Goal: Information Seeking & Learning: Learn about a topic

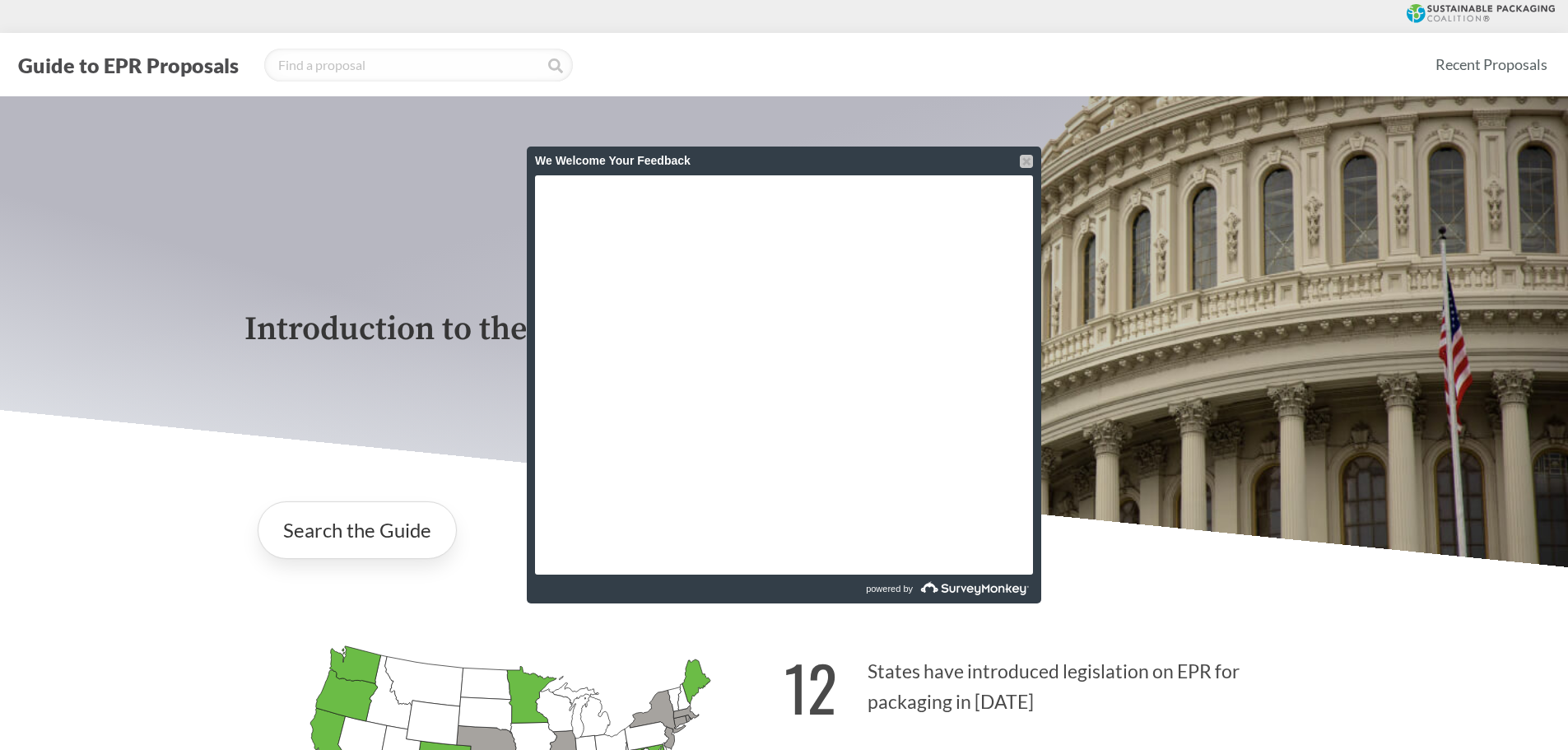
click at [1024, 162] on div at bounding box center [1026, 161] width 13 height 13
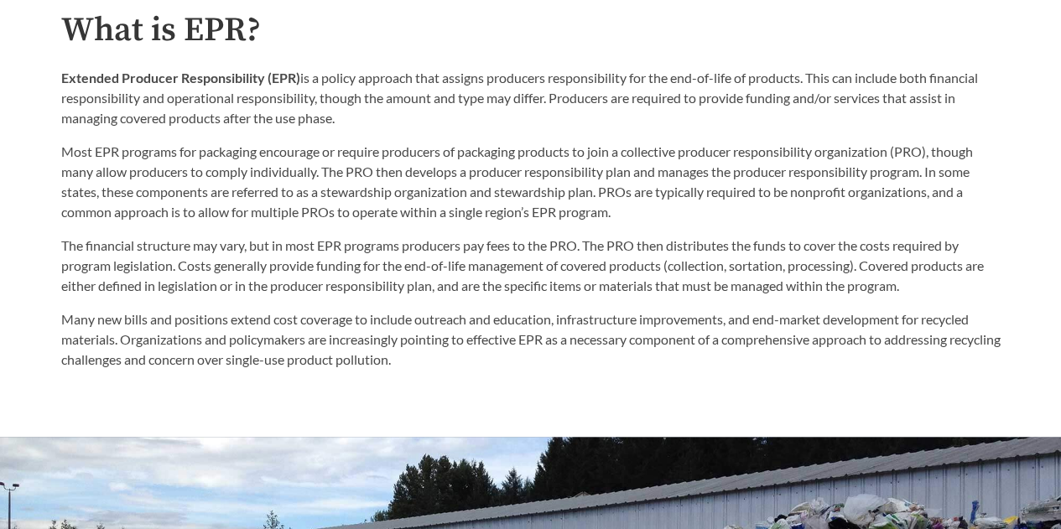
scroll to position [839, 0]
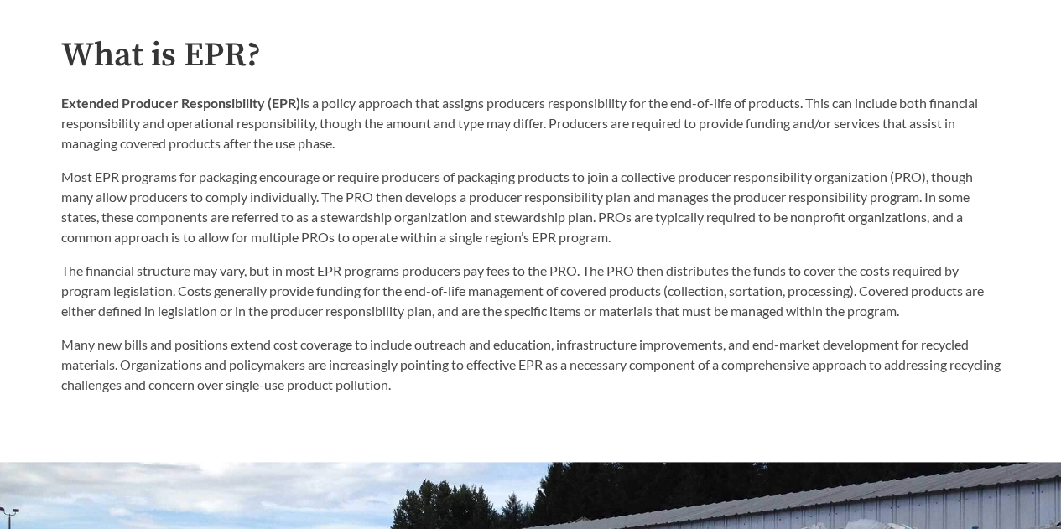
drag, startPoint x: 746, startPoint y: 242, endPoint x: 468, endPoint y: 253, distance: 277.9
click at [746, 242] on p "Most EPR programs for packaging encourage or require producers of packaging pro…" at bounding box center [531, 207] width 940 height 81
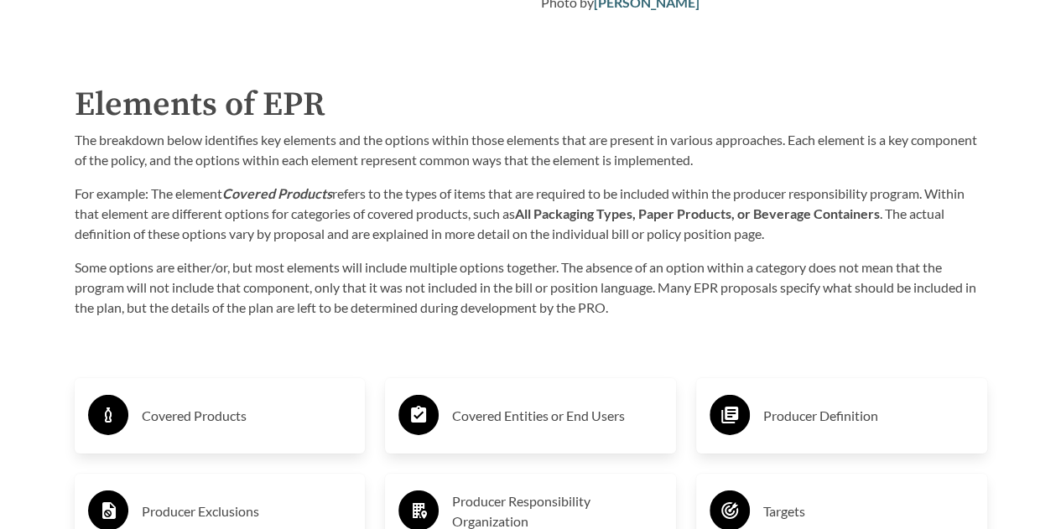
scroll to position [2433, 0]
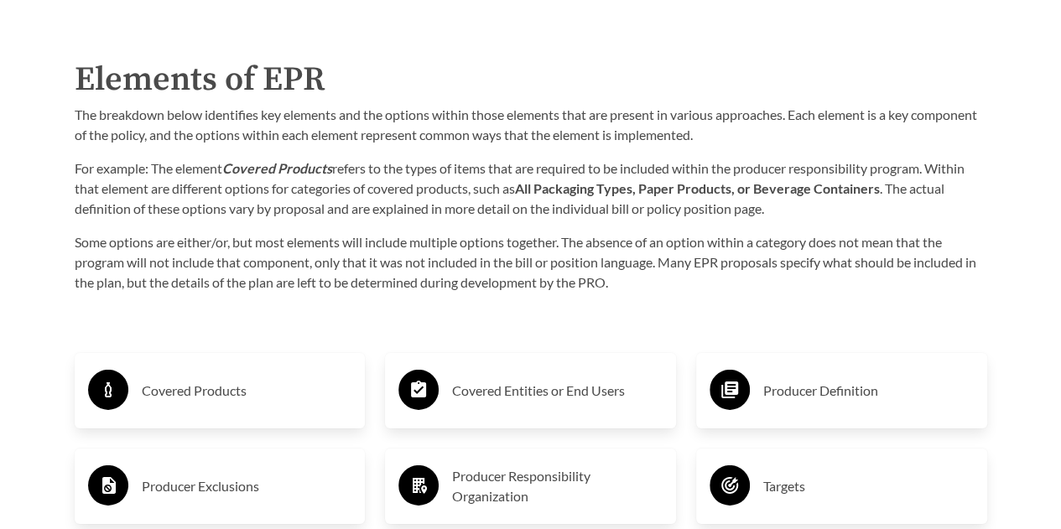
click at [171, 393] on h3 "Covered Products" at bounding box center [247, 391] width 211 height 27
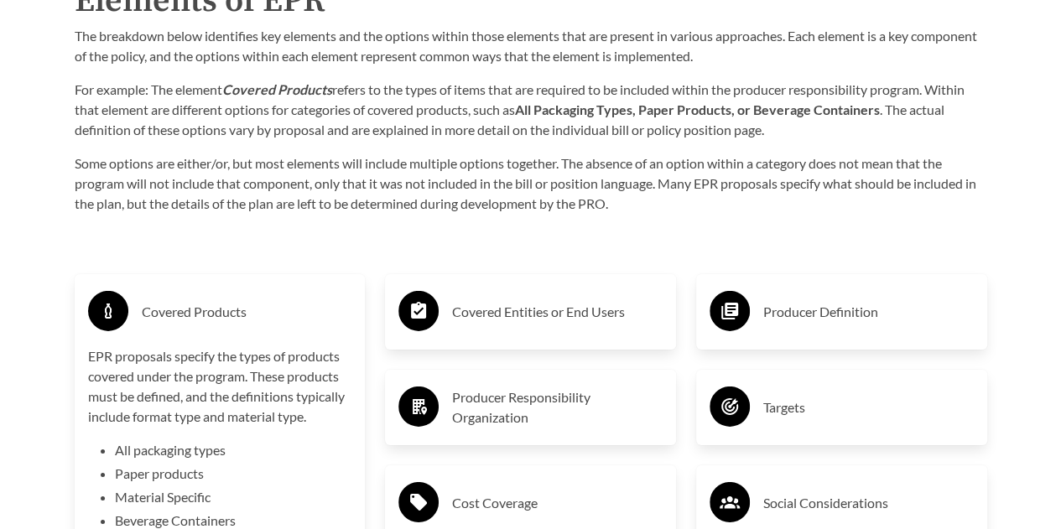
scroll to position [2601, 0]
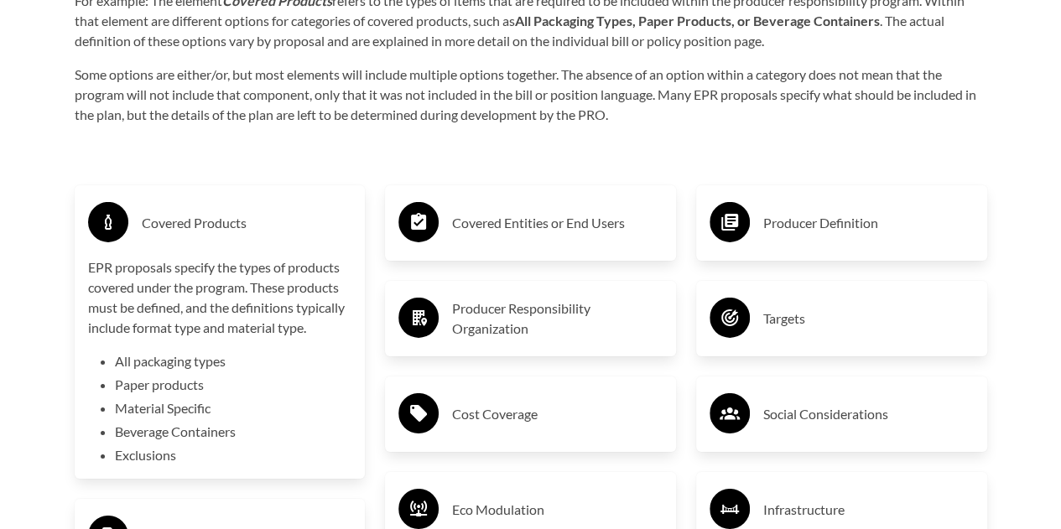
click at [144, 459] on li "Exclusions" at bounding box center [233, 456] width 237 height 20
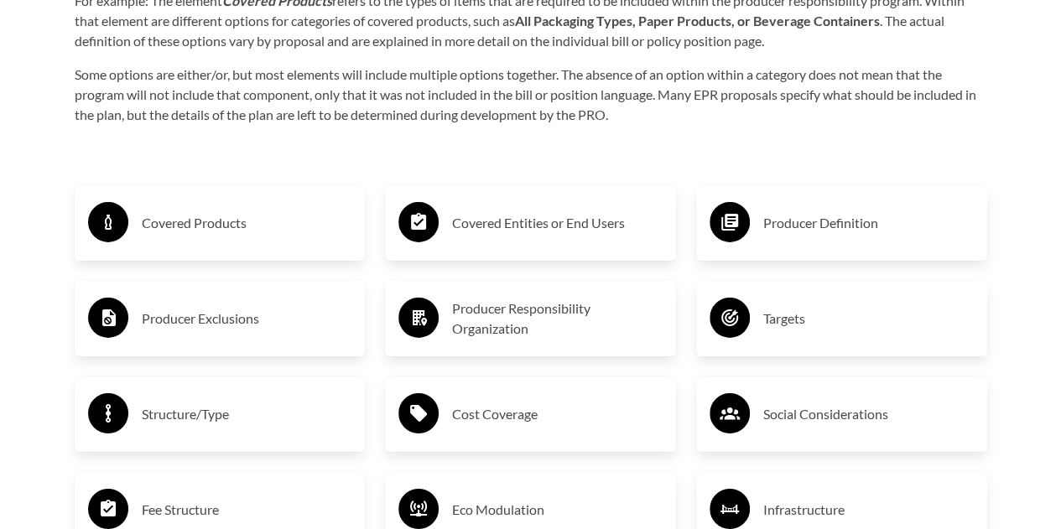
click at [274, 241] on div "Covered Products" at bounding box center [220, 223] width 264 height 49
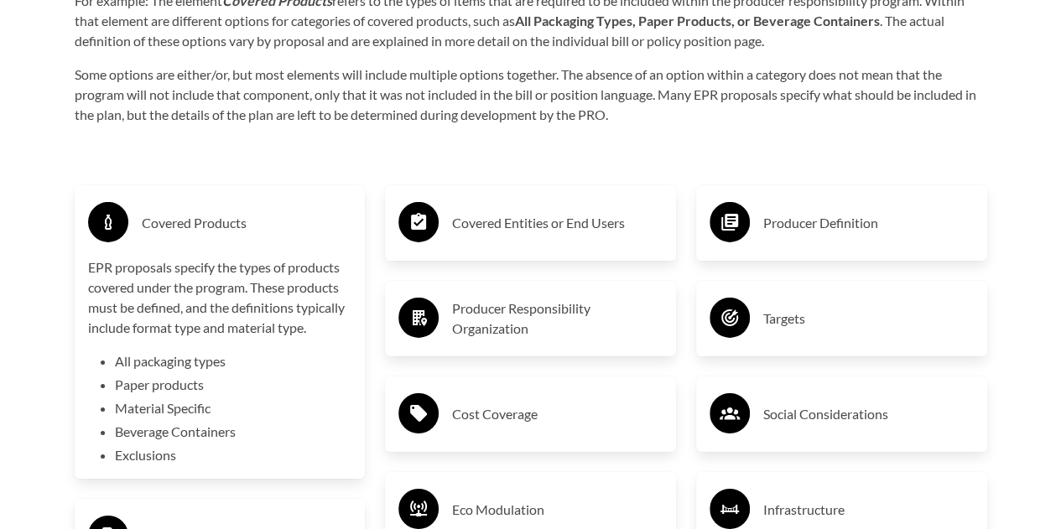
click at [610, 222] on h3 "Covered Entities or End Users" at bounding box center [557, 223] width 211 height 27
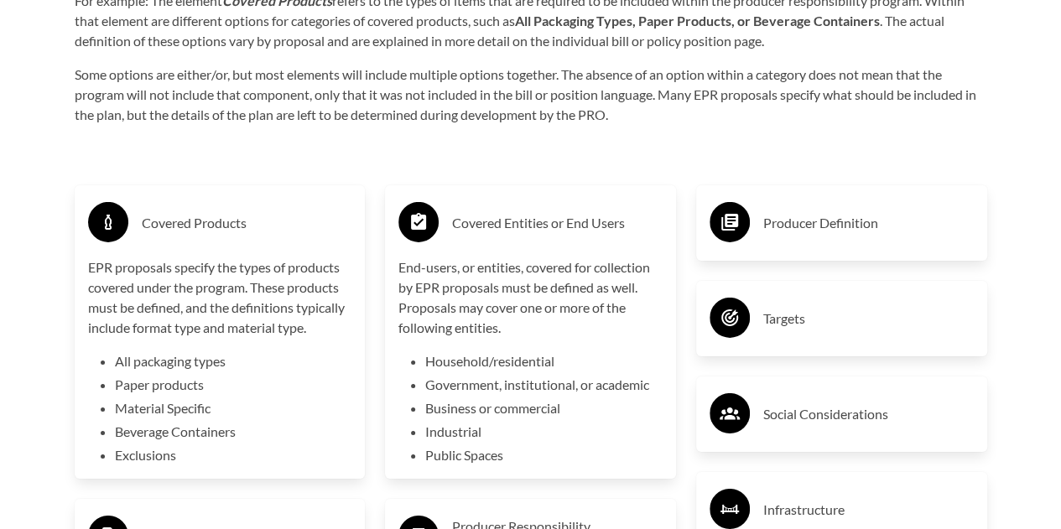
click at [582, 262] on p "End-users, or entities, covered for collection by EPR proposals must be defined…" at bounding box center [531, 298] width 264 height 81
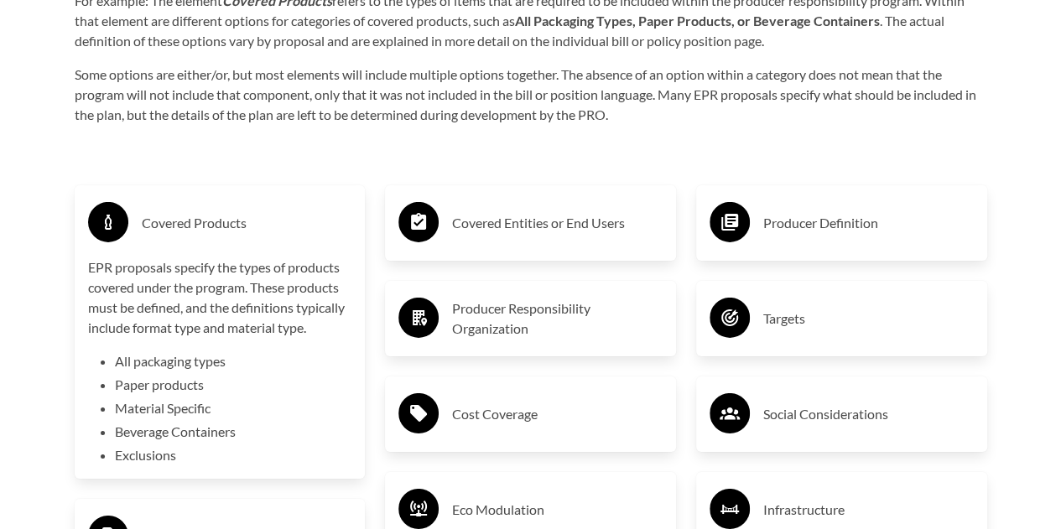
click at [828, 258] on div "Producer Definition" at bounding box center [841, 223] width 291 height 76
click at [846, 237] on h3 "Producer Definition" at bounding box center [869, 223] width 211 height 27
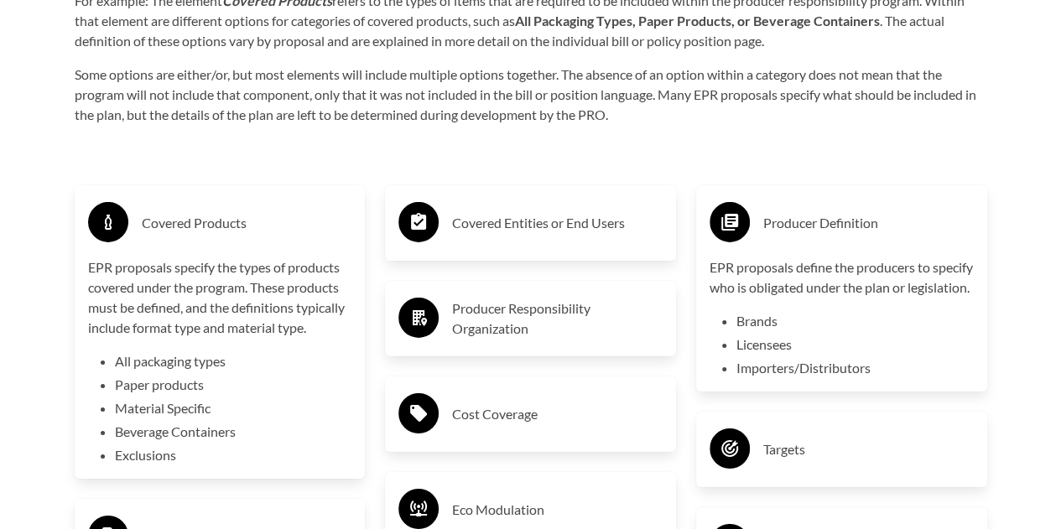
click at [472, 309] on h3 "Producer Responsibility Organization" at bounding box center [557, 319] width 211 height 40
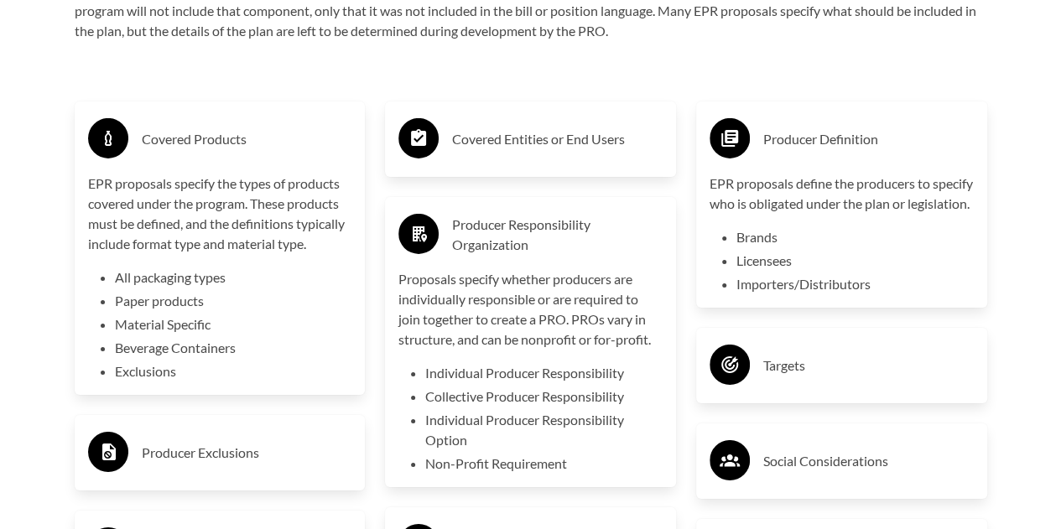
click at [502, 230] on h3 "Producer Responsibility Organization" at bounding box center [557, 235] width 211 height 40
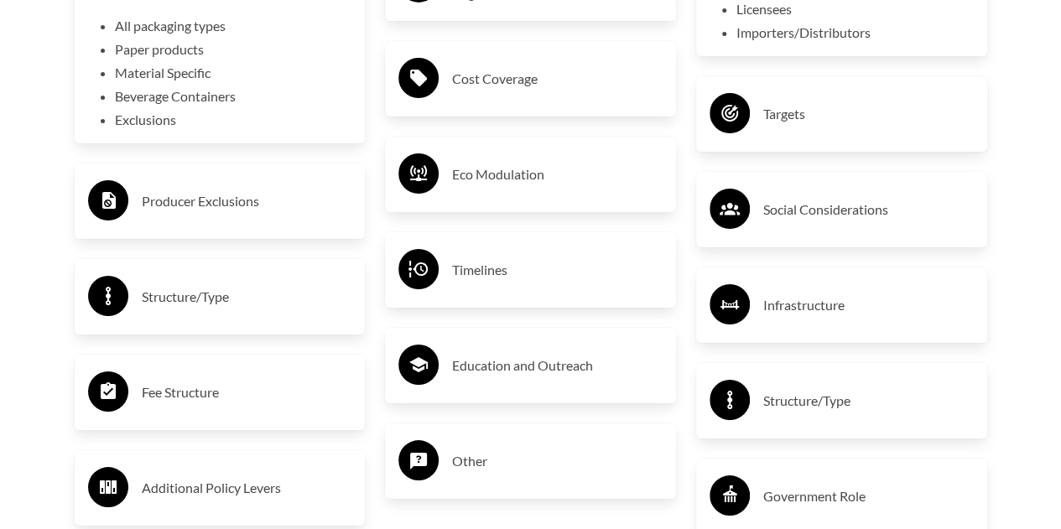
scroll to position [3020, 0]
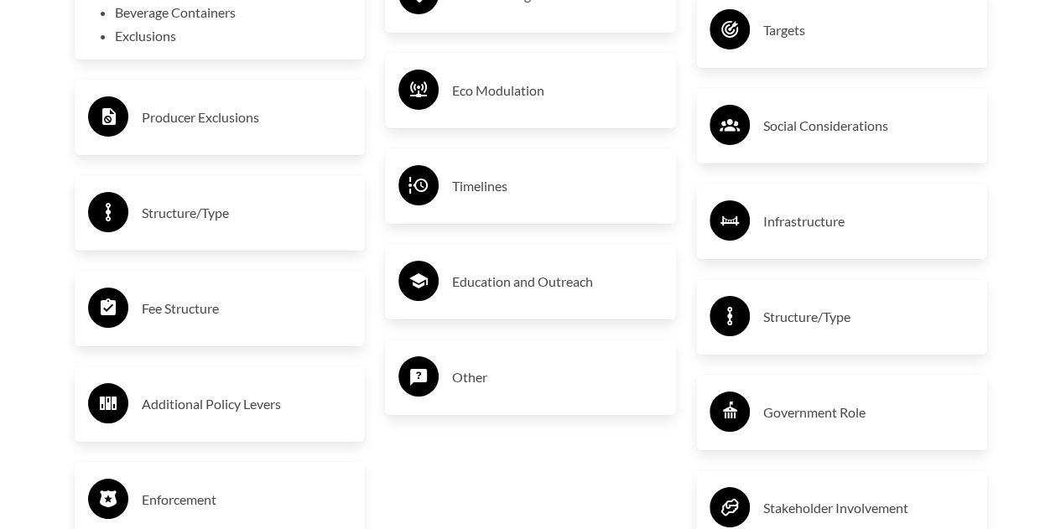
click at [232, 148] on div "Producer Exclusions" at bounding box center [220, 118] width 291 height 76
click at [232, 130] on h3 "Producer Exclusions" at bounding box center [247, 117] width 211 height 27
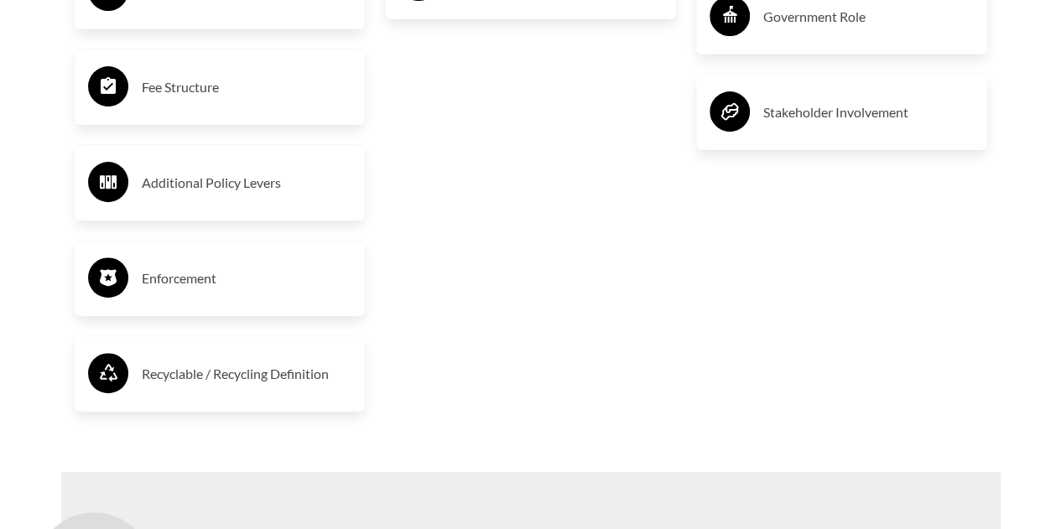
scroll to position [3440, 0]
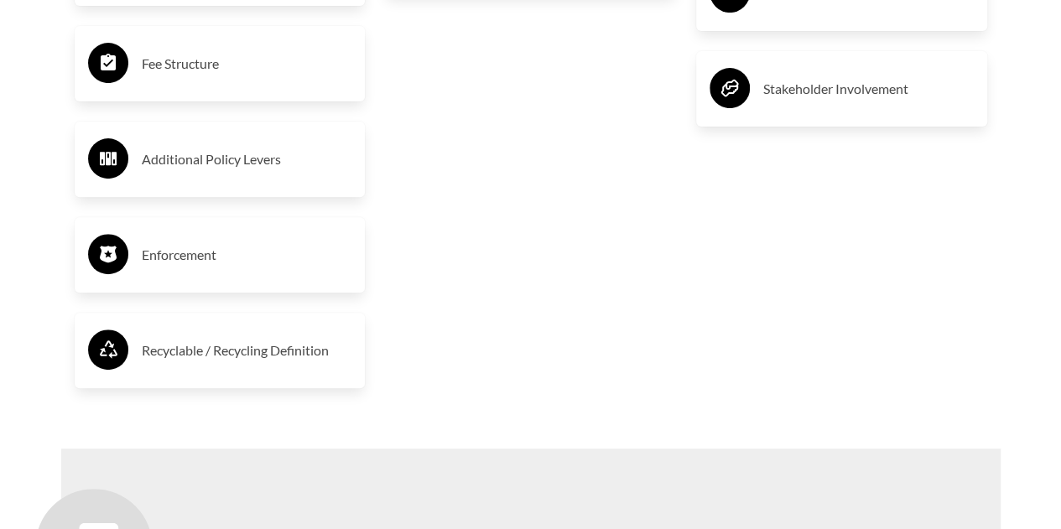
drag, startPoint x: 177, startPoint y: 379, endPoint x: 190, endPoint y: 360, distance: 23.0
click at [177, 379] on div "Recyclable / Recycling Definition" at bounding box center [220, 351] width 291 height 76
click at [192, 358] on h3 "Recyclable / Recycling Definition" at bounding box center [247, 350] width 211 height 27
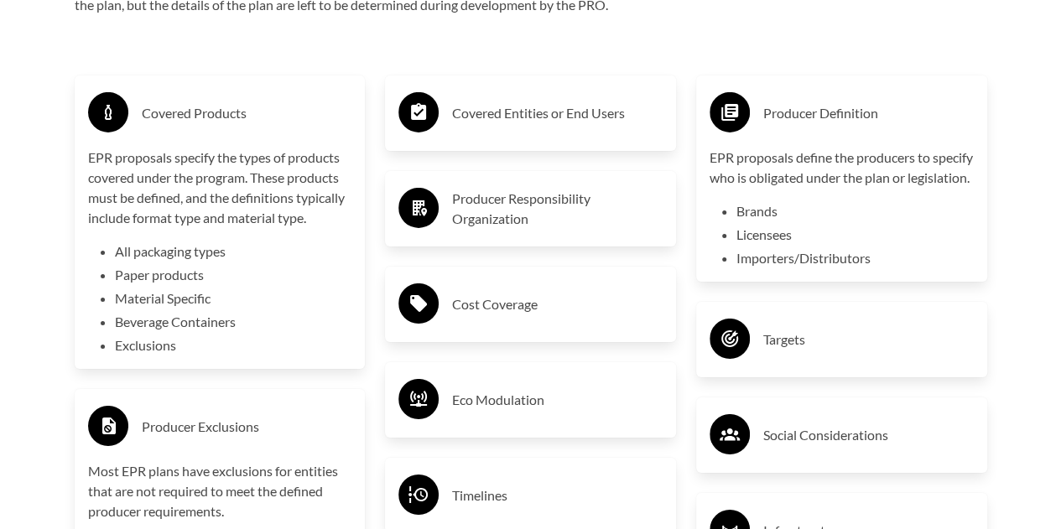
scroll to position [2685, 0]
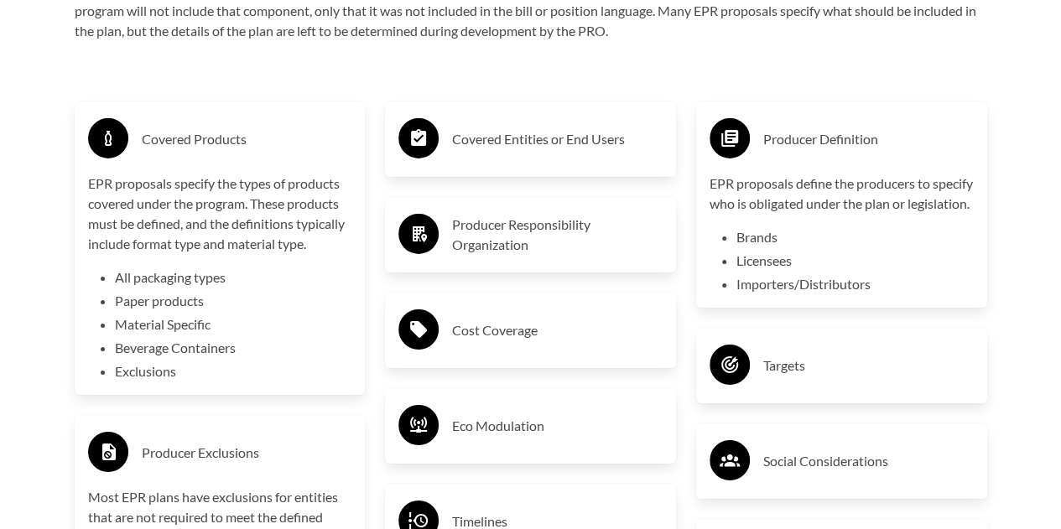
click at [811, 379] on h3 "Targets" at bounding box center [869, 365] width 211 height 27
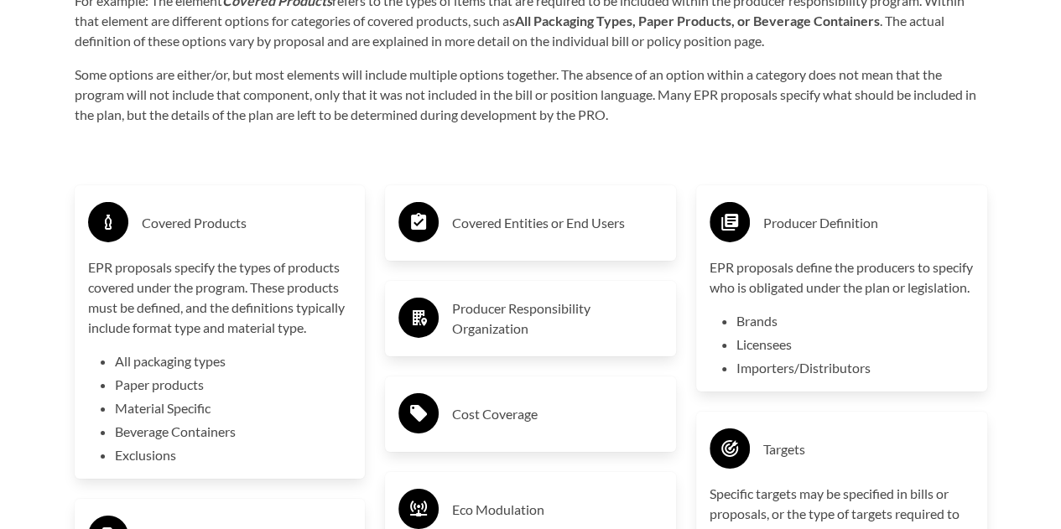
scroll to position [2517, 0]
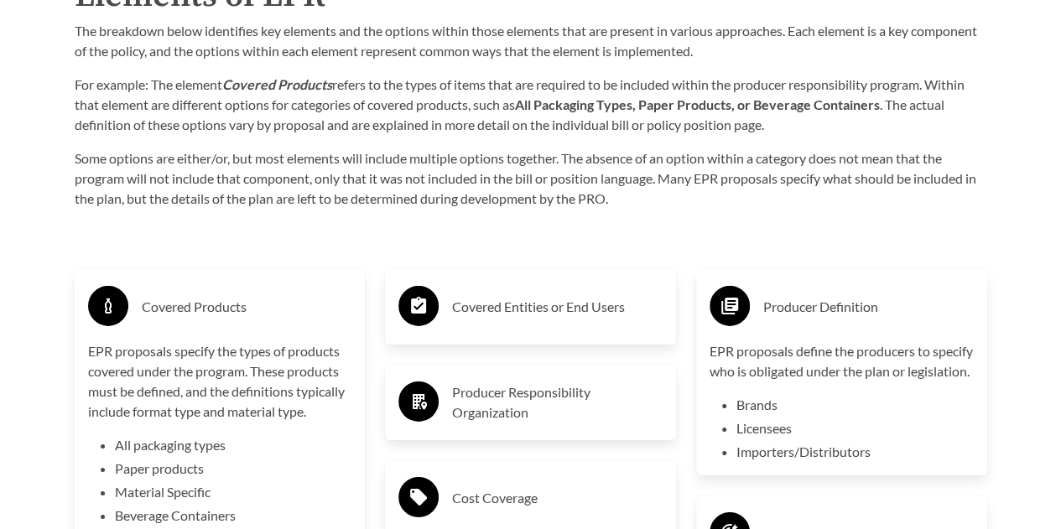
click at [522, 311] on h3 "Covered Entities or End Users" at bounding box center [557, 307] width 211 height 27
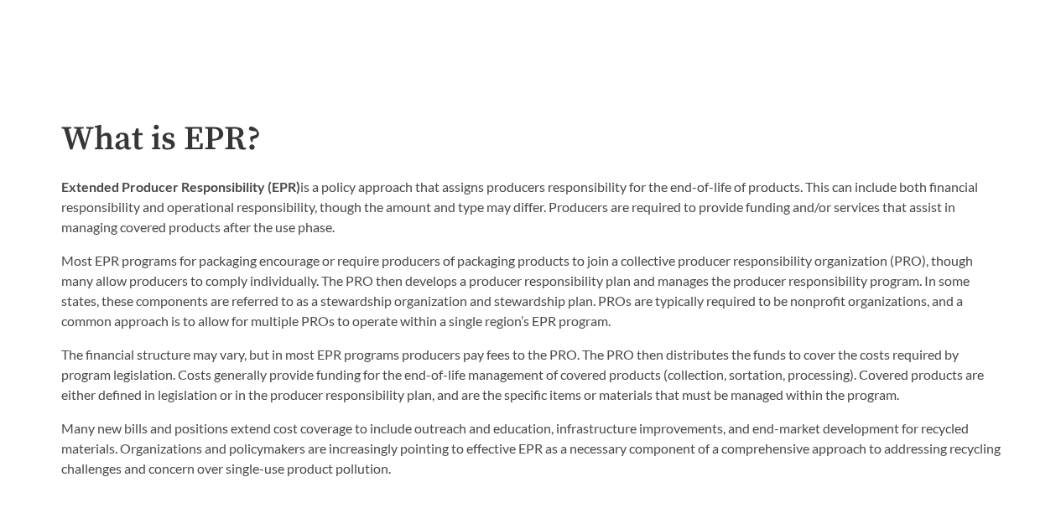
scroll to position [839, 0]
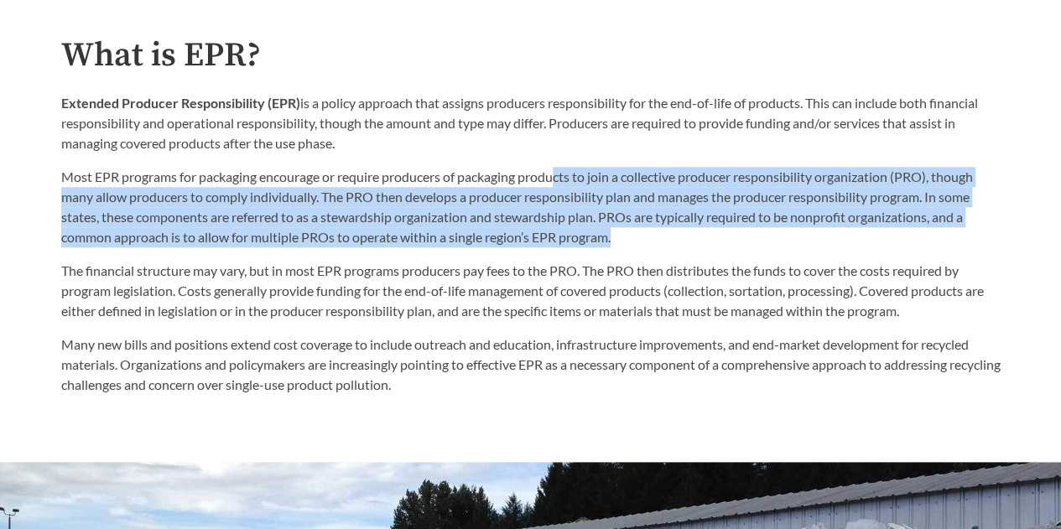
drag, startPoint x: 559, startPoint y: 187, endPoint x: 654, endPoint y: 237, distance: 108.1
click at [654, 237] on p "Most EPR programs for packaging encourage or require producers of packaging pro…" at bounding box center [531, 207] width 940 height 81
drag, startPoint x: 546, startPoint y: 199, endPoint x: 780, endPoint y: 234, distance: 236.7
click at [546, 199] on p "Most EPR programs for packaging encourage or require producers of packaging pro…" at bounding box center [531, 207] width 940 height 81
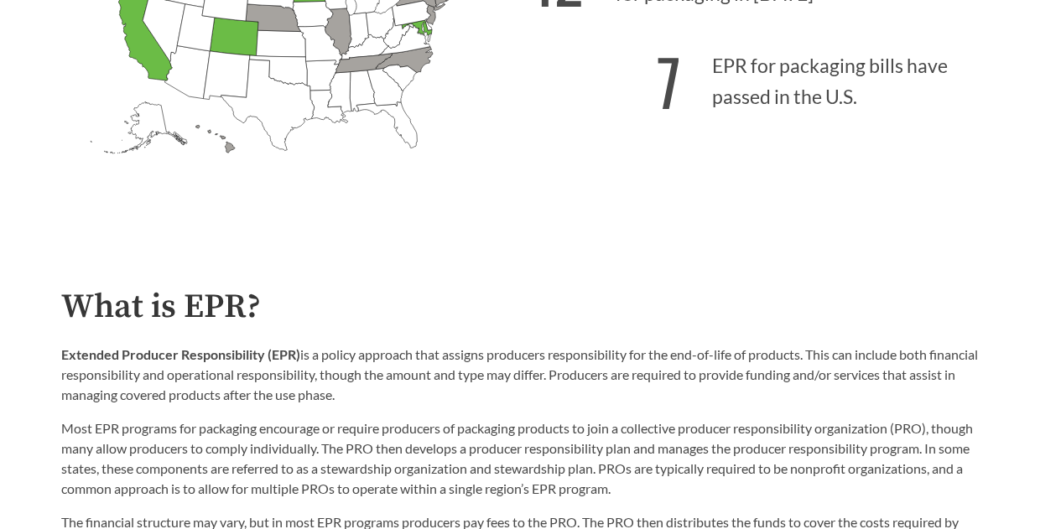
scroll to position [252, 0]
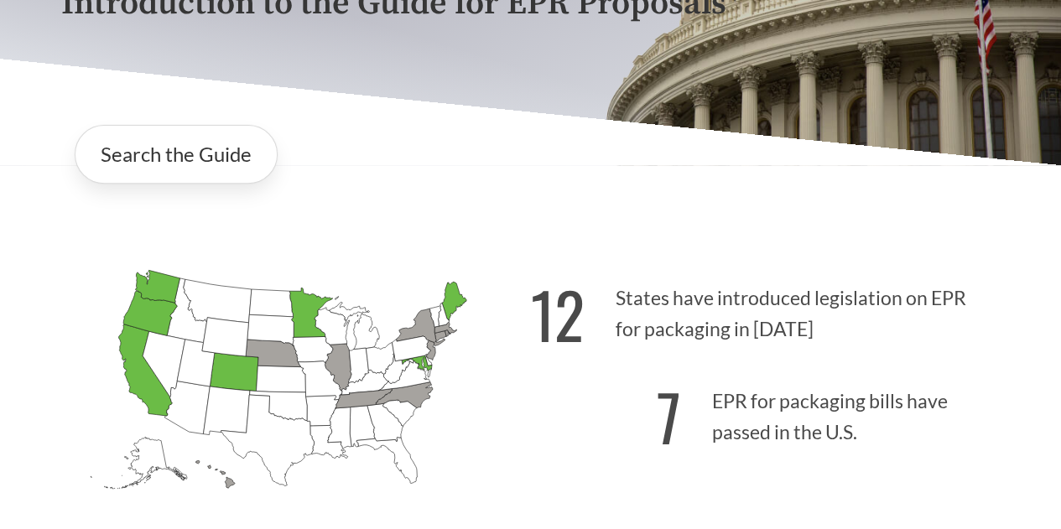
drag, startPoint x: 488, startPoint y: 357, endPoint x: 441, endPoint y: 258, distance: 108.8
click at [441, 258] on div "[US_STATE] Introduced: [US_STATE] Introduced: [US_STATE] Introduced: [US_STATE]…" at bounding box center [531, 386] width 967 height 339
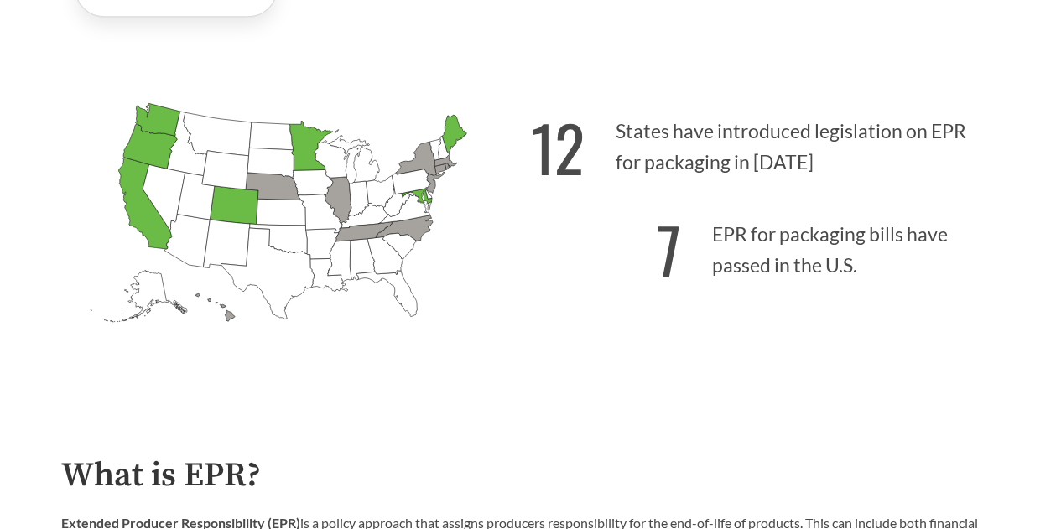
scroll to position [420, 0]
click at [800, 246] on p "7 EPR for packaging bills have passed in the U.S." at bounding box center [766, 244] width 470 height 103
drag, startPoint x: 582, startPoint y: 190, endPoint x: 342, endPoint y: 418, distance: 330.6
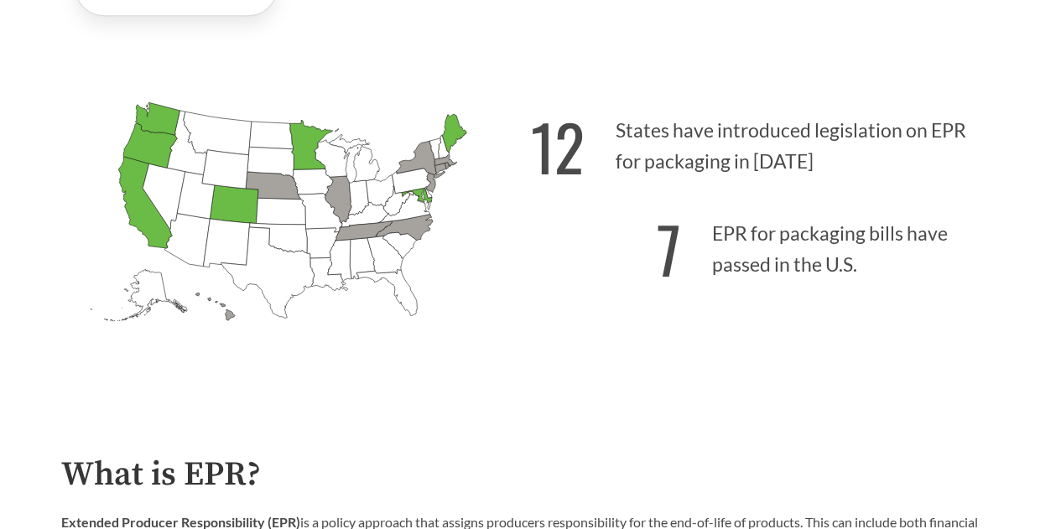
drag, startPoint x: 388, startPoint y: 266, endPoint x: 806, endPoint y: 414, distance: 443.9
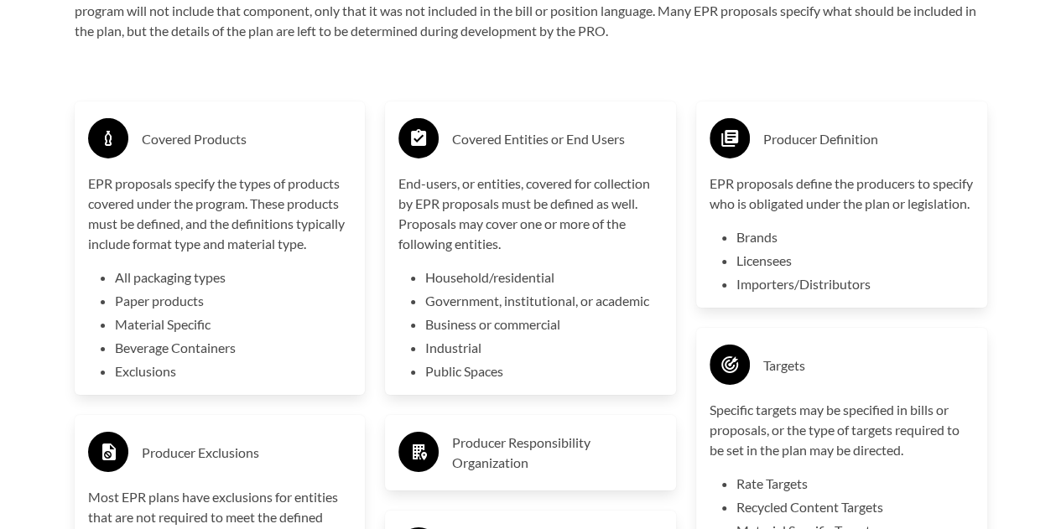
scroll to position [2853, 0]
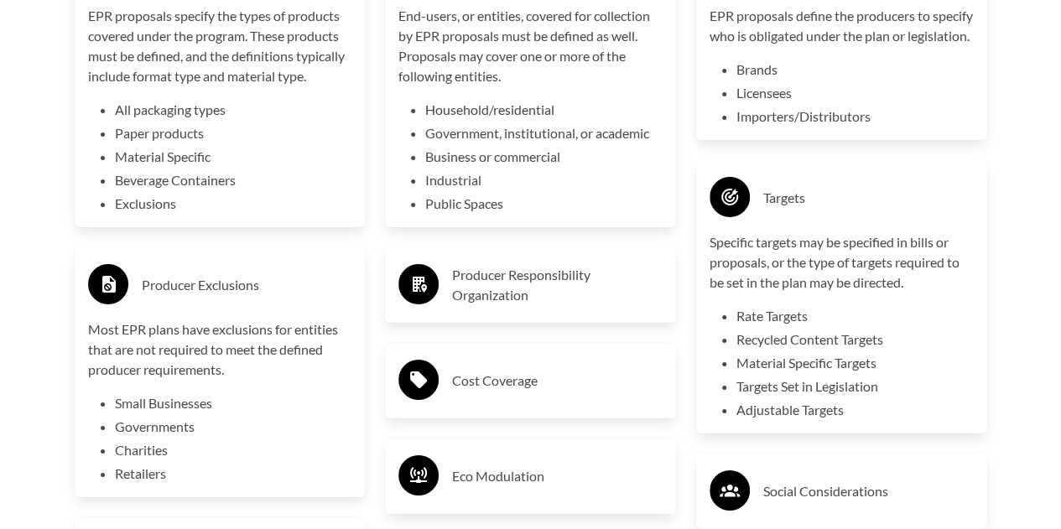
click at [543, 304] on h3 "Producer Responsibility Organization" at bounding box center [557, 285] width 211 height 40
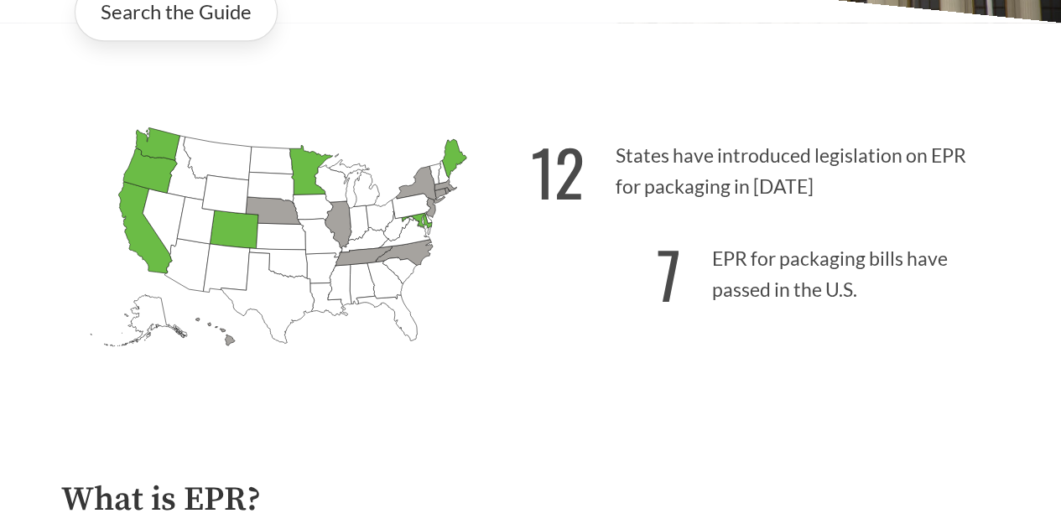
scroll to position [420, 0]
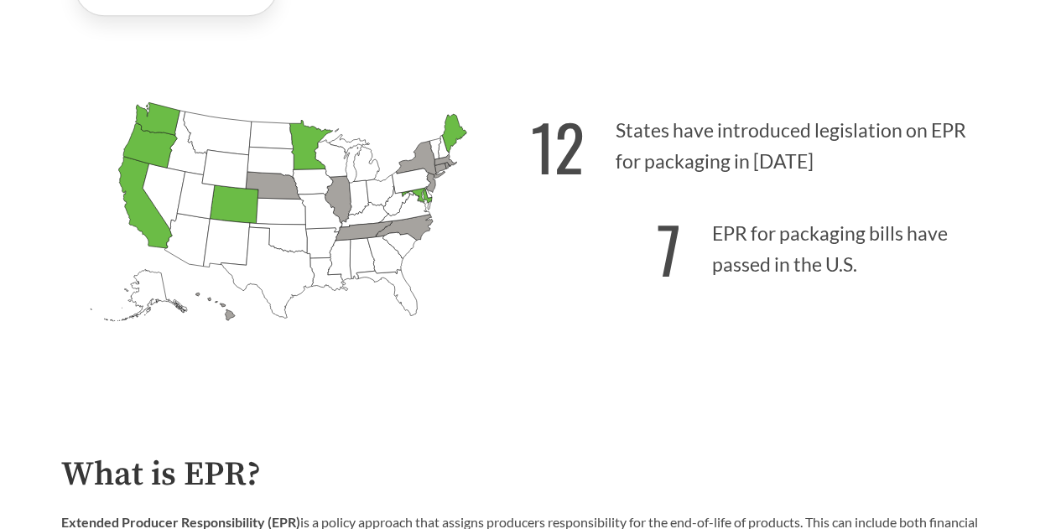
drag, startPoint x: 186, startPoint y: 197, endPoint x: 373, endPoint y: 35, distance: 247.4
click at [344, 44] on div "Introduction to the Guide for EPR Proposals Search the Guide [US_STATE] Introdu…" at bounding box center [530, 34] width 1061 height 711
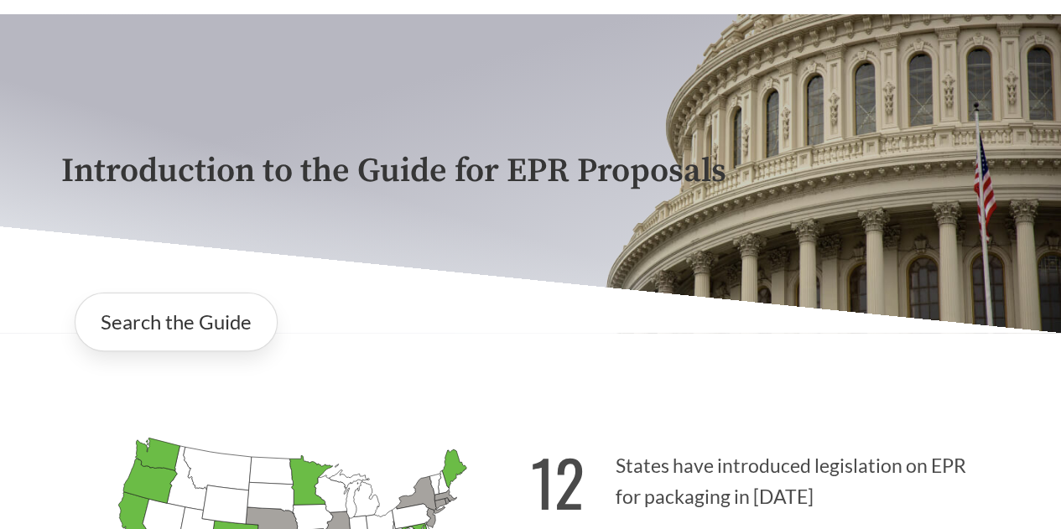
scroll to position [0, 0]
